Goal: Task Accomplishment & Management: Manage account settings

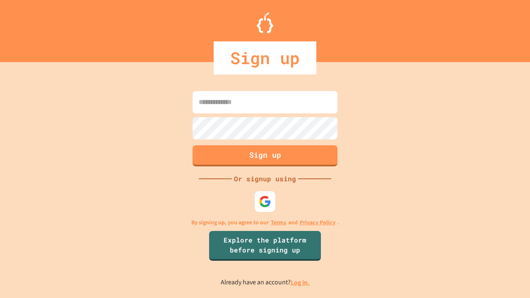
click at [301, 283] on link "Log in." at bounding box center [300, 282] width 19 height 9
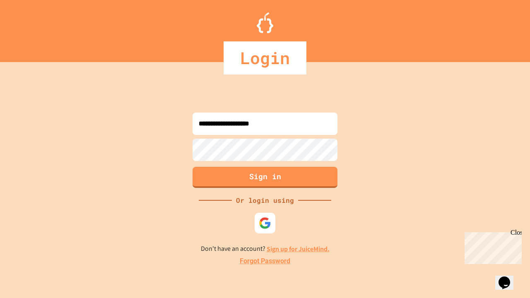
type input "**********"
